Goal: Find contact information: Obtain details needed to contact an individual or organization

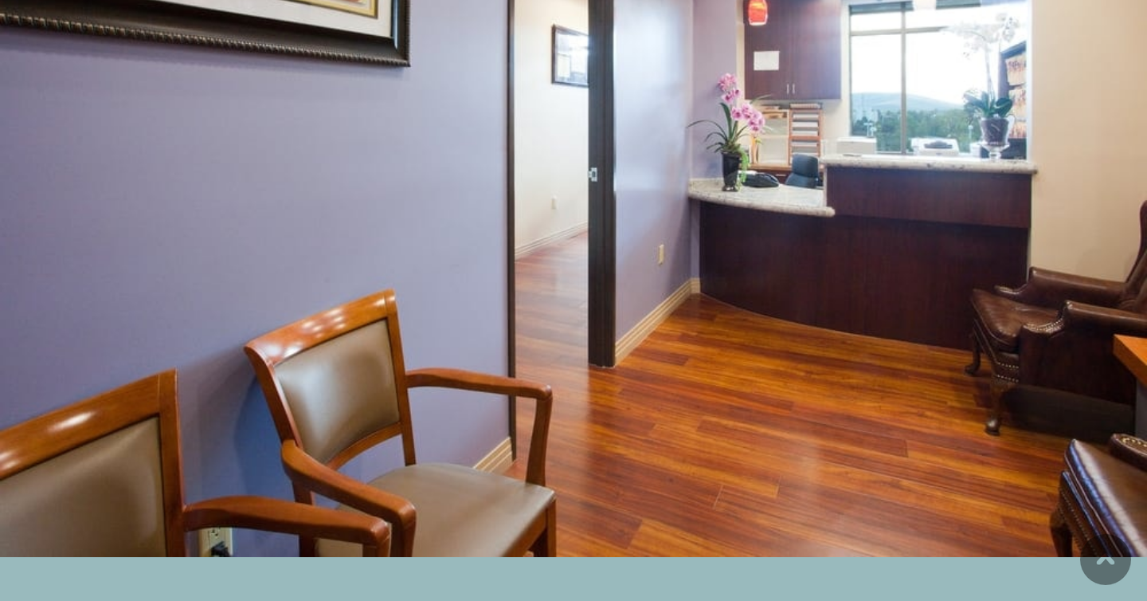
scroll to position [14960, 0]
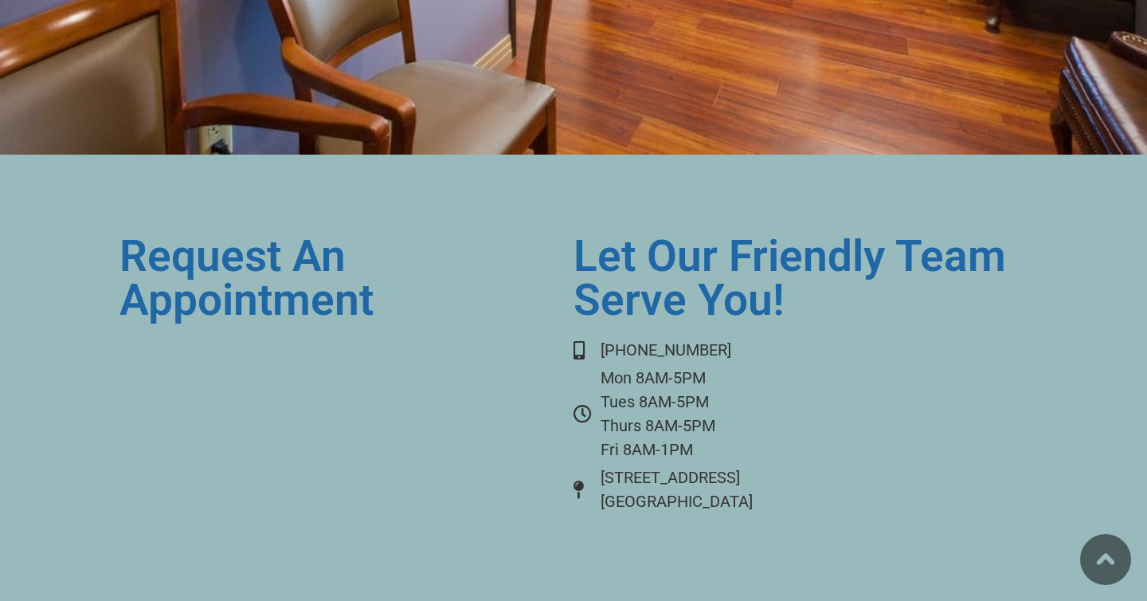
click at [1103, 553] on img at bounding box center [1105, 559] width 51 height 51
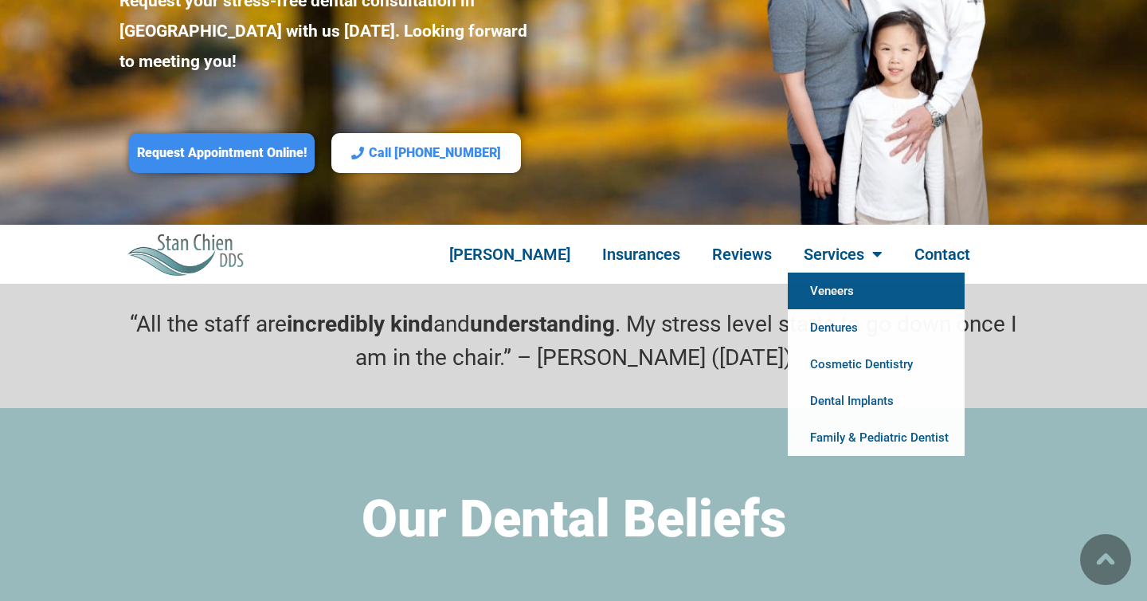
scroll to position [397, 0]
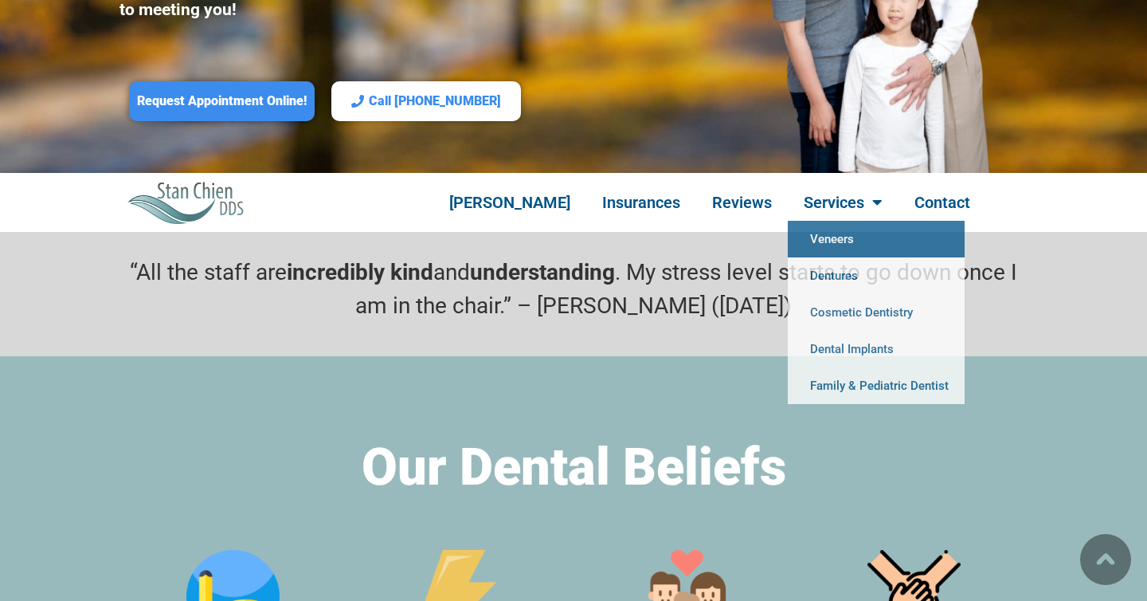
click at [178, 181] on img at bounding box center [186, 202] width 118 height 42
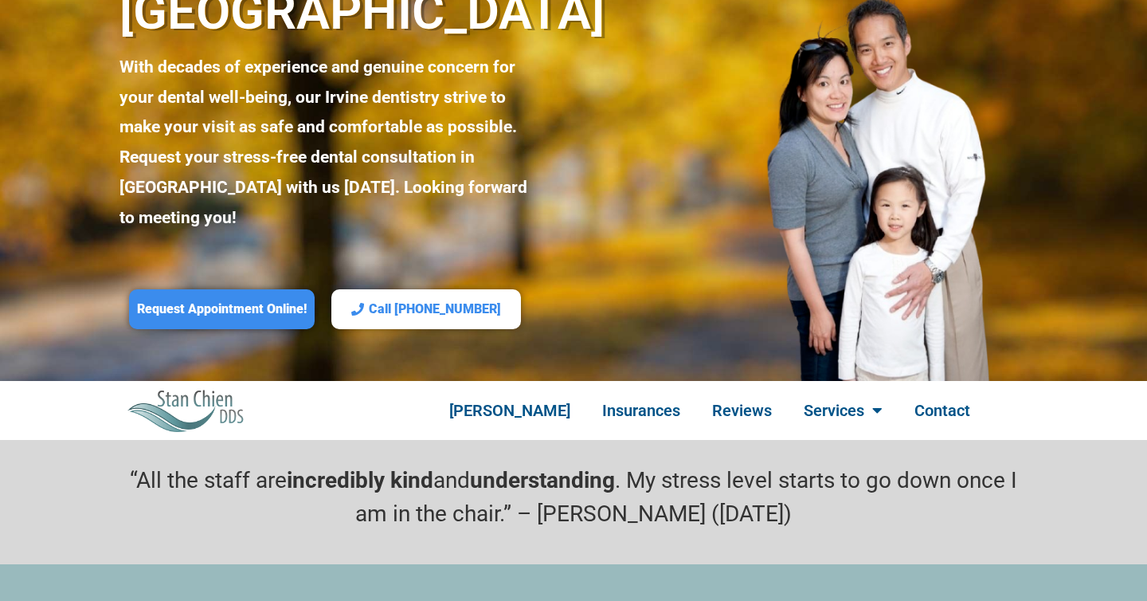
scroll to position [206, 0]
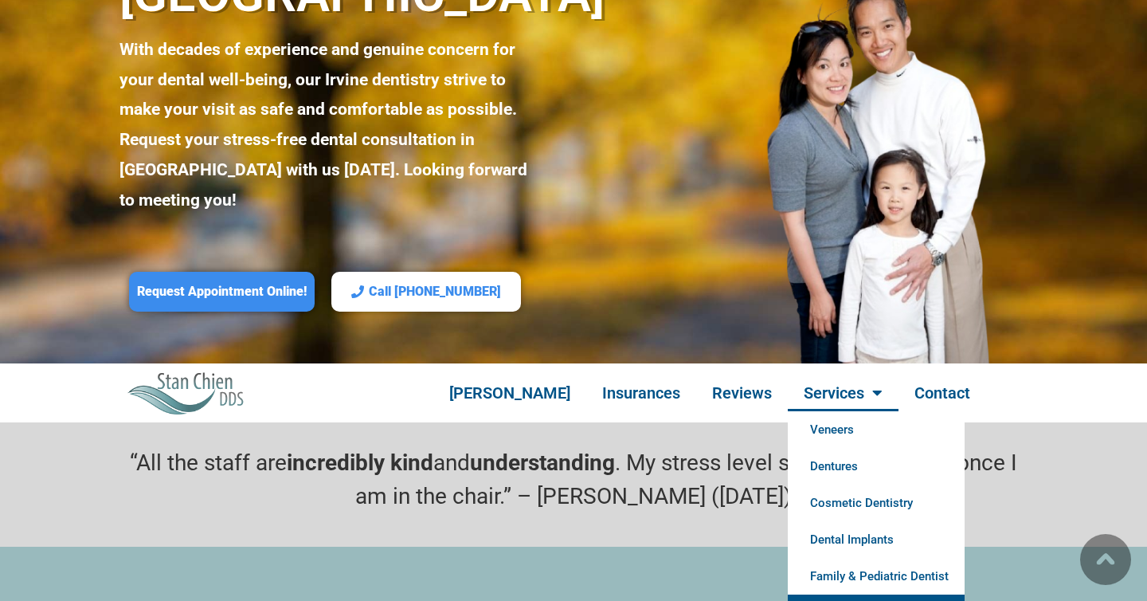
click at [854, 594] on link "Dental Cleaning" at bounding box center [876, 612] width 177 height 37
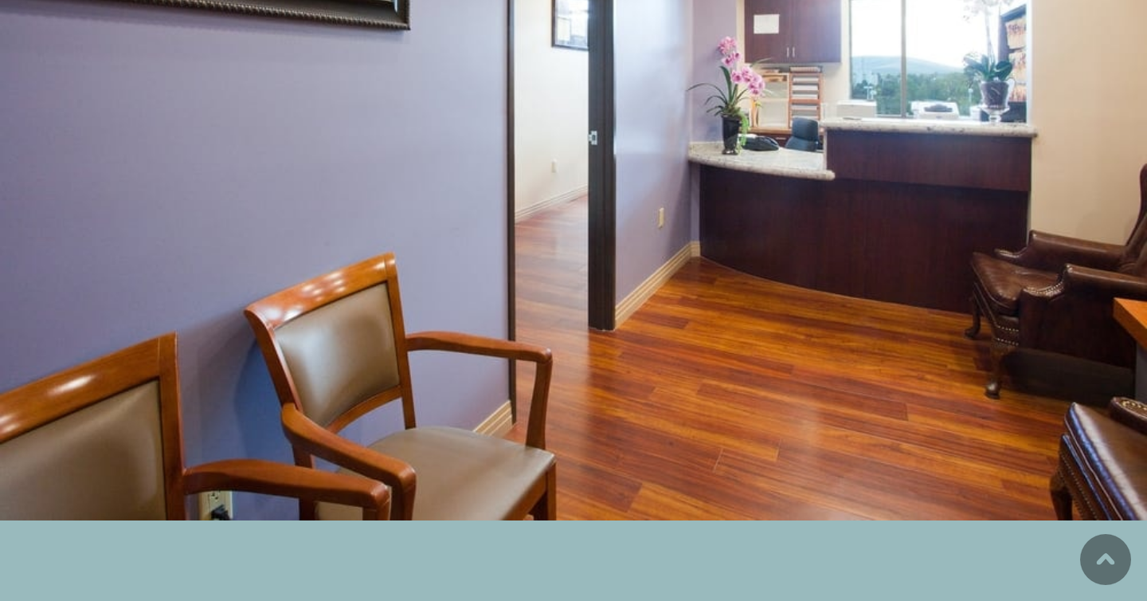
scroll to position [10869, 0]
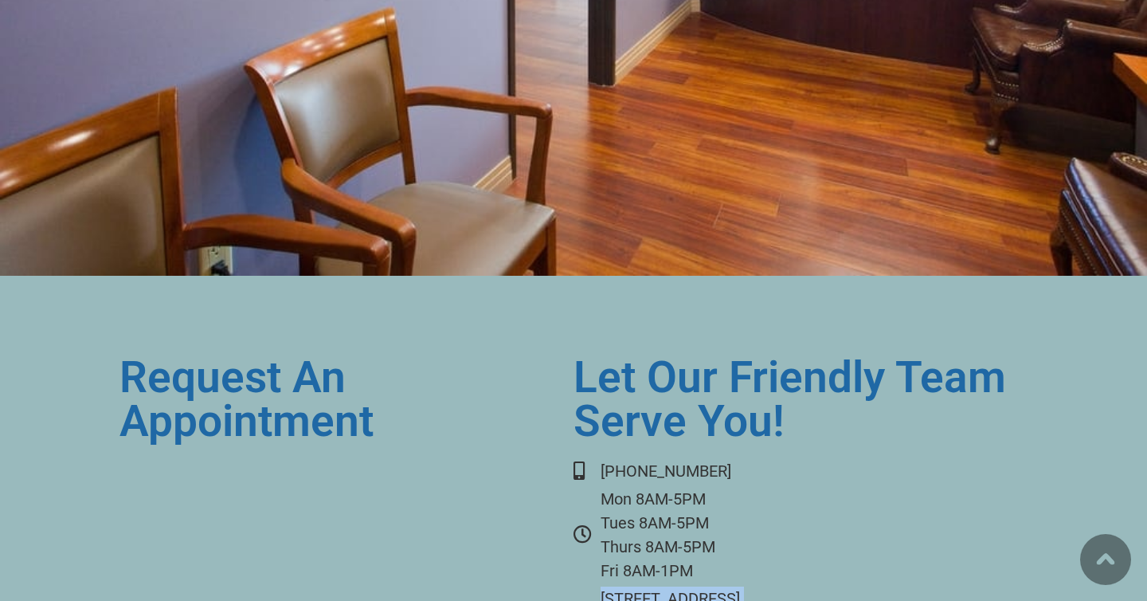
drag, startPoint x: 739, startPoint y: 361, endPoint x: 586, endPoint y: 332, distance: 155.6
click at [586, 586] on li "15785 Laguna Canyon Rd Ste 210 Irvine, CA 92618" at bounding box center [791, 610] width 434 height 48
copy li "15785 Laguna Canyon Rd Ste 210 Irvine, CA 92618"
